Goal: Task Accomplishment & Management: Use online tool/utility

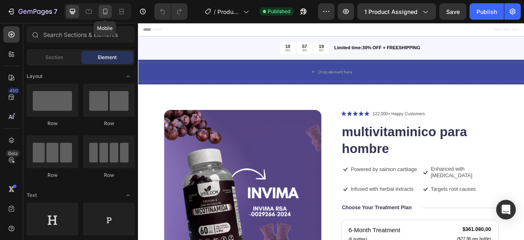
click at [109, 9] on icon at bounding box center [105, 11] width 8 height 8
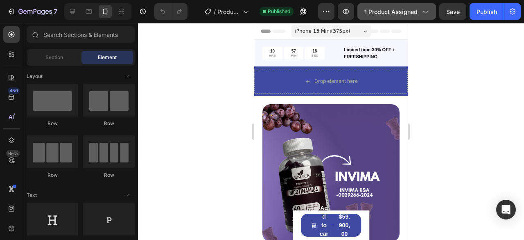
click at [407, 15] on span "1 product assigned" at bounding box center [391, 11] width 53 height 9
click at [193, 85] on div at bounding box center [331, 131] width 386 height 217
click at [192, 130] on div at bounding box center [331, 131] width 386 height 217
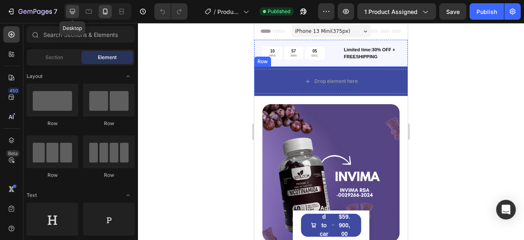
click at [72, 13] on icon at bounding box center [72, 11] width 5 height 5
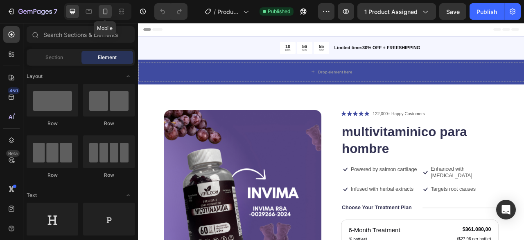
click at [101, 15] on icon at bounding box center [105, 11] width 8 height 8
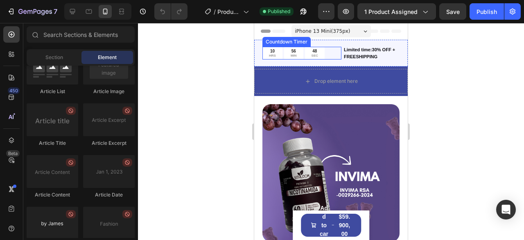
scroll to position [2311, 0]
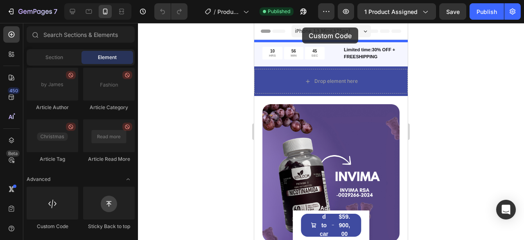
drag, startPoint x: 313, startPoint y: 236, endPoint x: 302, endPoint y: 27, distance: 208.4
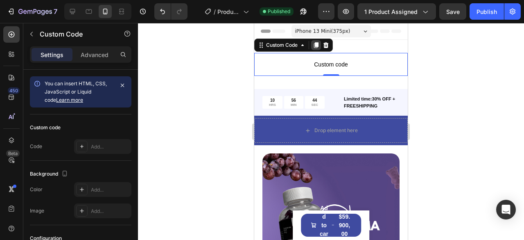
click at [316, 42] on icon at bounding box center [316, 45] width 7 height 7
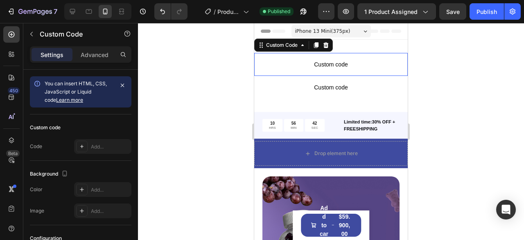
click at [344, 62] on span "Custom code" at bounding box center [331, 64] width 154 height 10
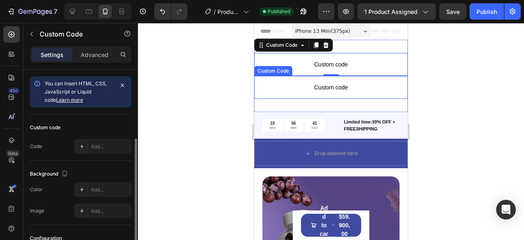
scroll to position [91, 0]
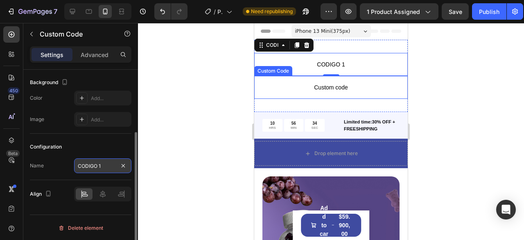
type input "CODIGO 1"
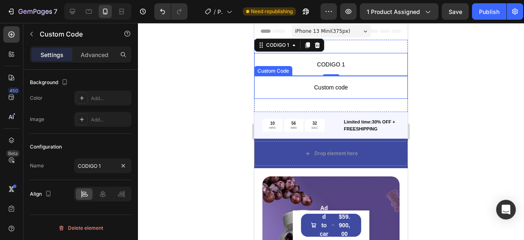
click at [323, 84] on span "Custom code" at bounding box center [331, 87] width 154 height 10
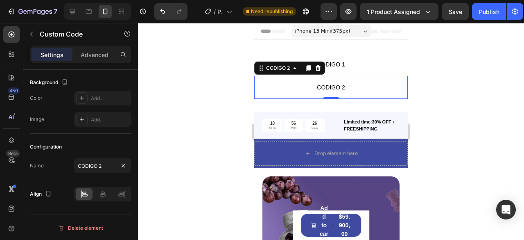
type input "CODIGO 2"
click at [174, 168] on div at bounding box center [331, 131] width 386 height 217
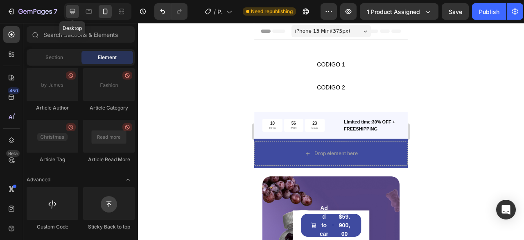
click at [73, 14] on icon at bounding box center [72, 11] width 5 height 5
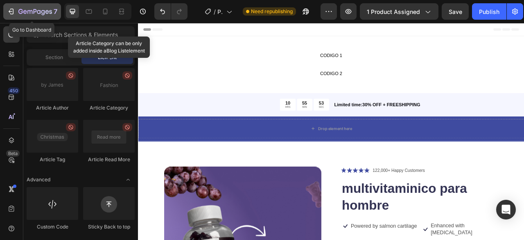
click at [11, 13] on icon "button" at bounding box center [11, 11] width 8 height 8
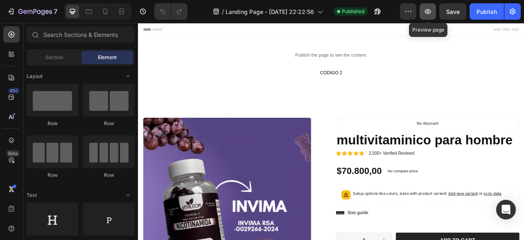
click at [428, 10] on icon "button" at bounding box center [428, 11] width 8 height 8
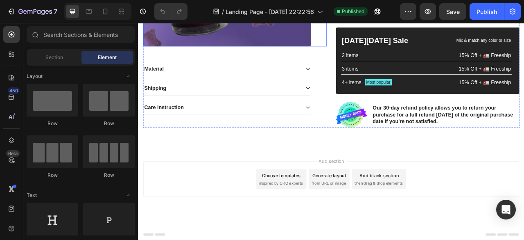
scroll to position [100, 0]
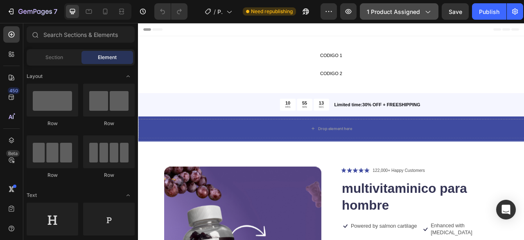
click at [408, 18] on button "1 product assigned" at bounding box center [399, 11] width 79 height 16
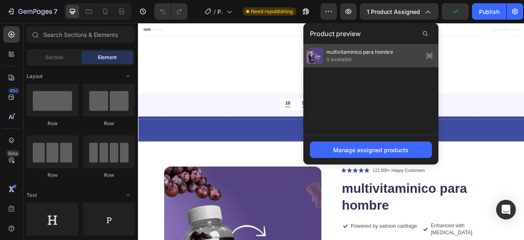
click at [347, 56] on span "0 available" at bounding box center [360, 59] width 67 height 7
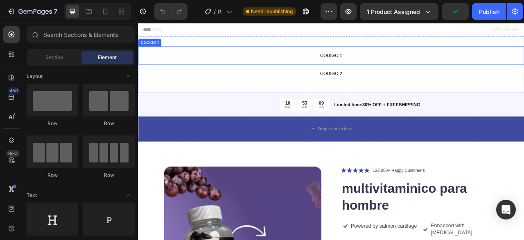
click at [347, 57] on p "CODIGO 1" at bounding box center [384, 64] width 492 height 23
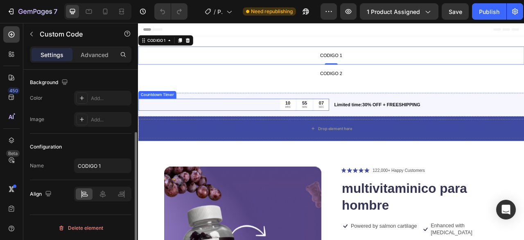
scroll to position [50, 0]
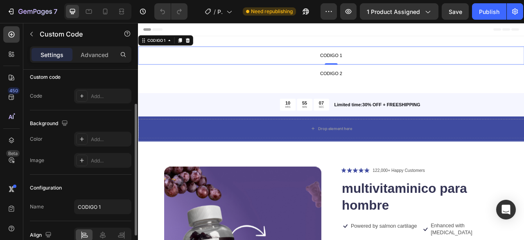
click at [370, 61] on span "CODIGO 1" at bounding box center [384, 64] width 492 height 10
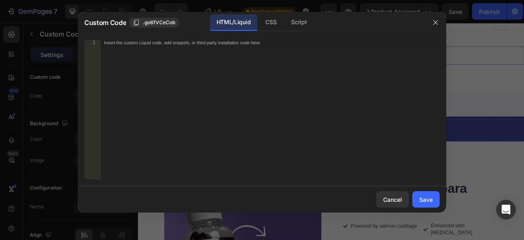
click at [222, 87] on div "Insert the custom Liquid code, add snippets, or third-party installation code h…" at bounding box center [270, 116] width 339 height 152
paste textarea "</noscript"
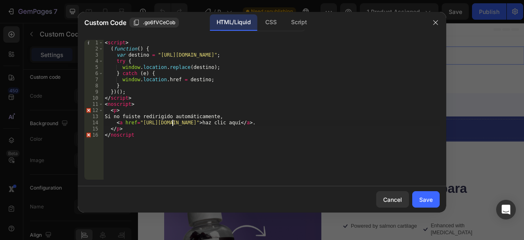
click at [171, 123] on div "< script > ( function ( ) { var destino = "https://ryzesuperfoodsco.com/product…" at bounding box center [271, 116] width 337 height 152
drag, startPoint x: 140, startPoint y: 125, endPoint x: 279, endPoint y: 131, distance: 139.5
click at [284, 124] on div "< script > ( function ( ) { var destino = "https://ryzesuperfoodsco.com/product…" at bounding box center [271, 116] width 337 height 152
paste textarea "glowstorecol.myshopify.com/products/king-maker"
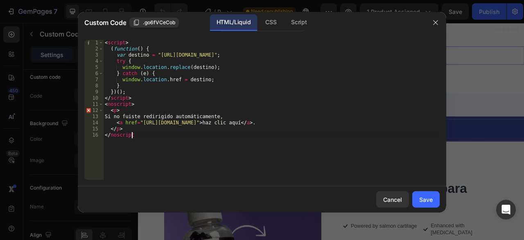
click at [116, 146] on div "< script > ( function ( ) { var destino = "https://ryzesuperfoodsco.com/product…" at bounding box center [271, 116] width 337 height 152
drag, startPoint x: 156, startPoint y: 55, endPoint x: 298, endPoint y: 58, distance: 142.6
click at [298, 58] on div "< script > ( function ( ) { var destino = "https://ryzesuperfoodsco.com/product…" at bounding box center [271, 116] width 337 height 152
paste textarea "glowstorecol.myshopify.com/products/king-maker"
type textarea "var destino = "https://glowstorecol.myshopify.com/products/king-maker";"
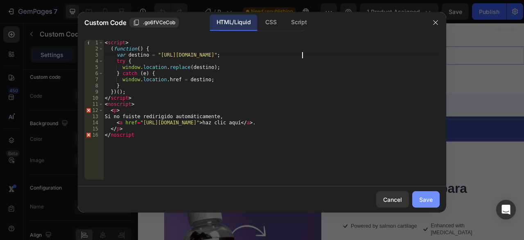
click at [426, 204] on div "Save" at bounding box center [427, 199] width 14 height 9
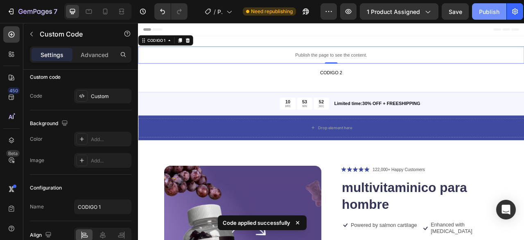
click at [485, 10] on div "Publish" at bounding box center [489, 11] width 20 height 9
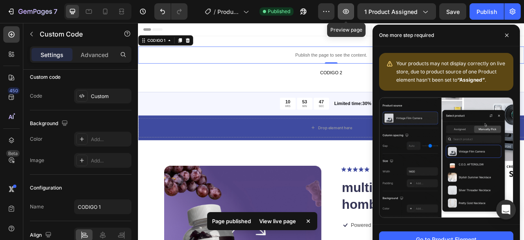
click at [347, 13] on icon "button" at bounding box center [346, 11] width 8 height 8
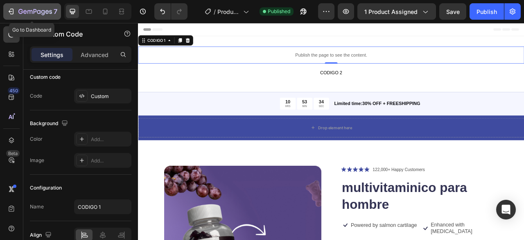
click at [30, 11] on icon "button" at bounding box center [29, 12] width 5 height 4
